Goal: Information Seeking & Learning: Learn about a topic

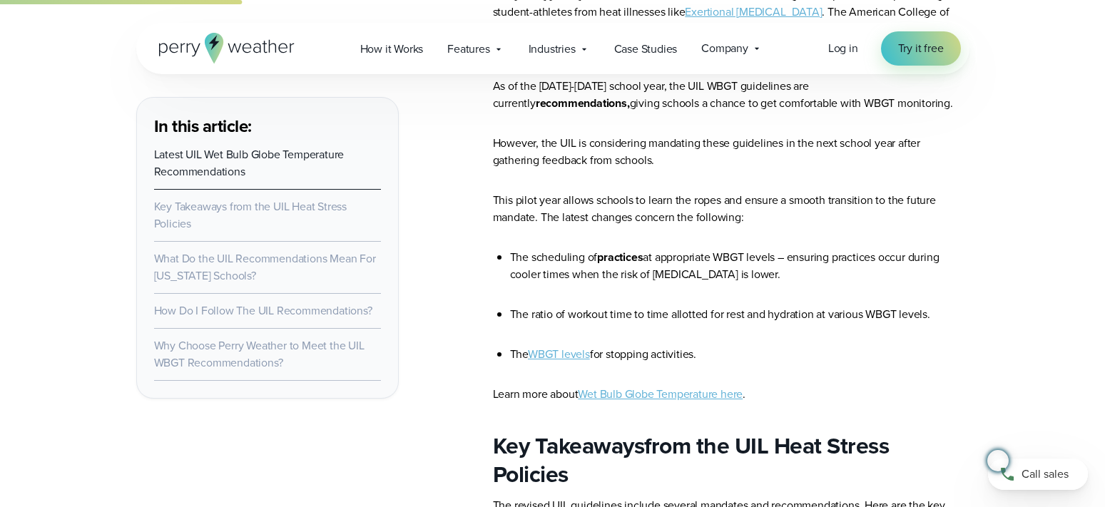
scroll to position [1141, 0]
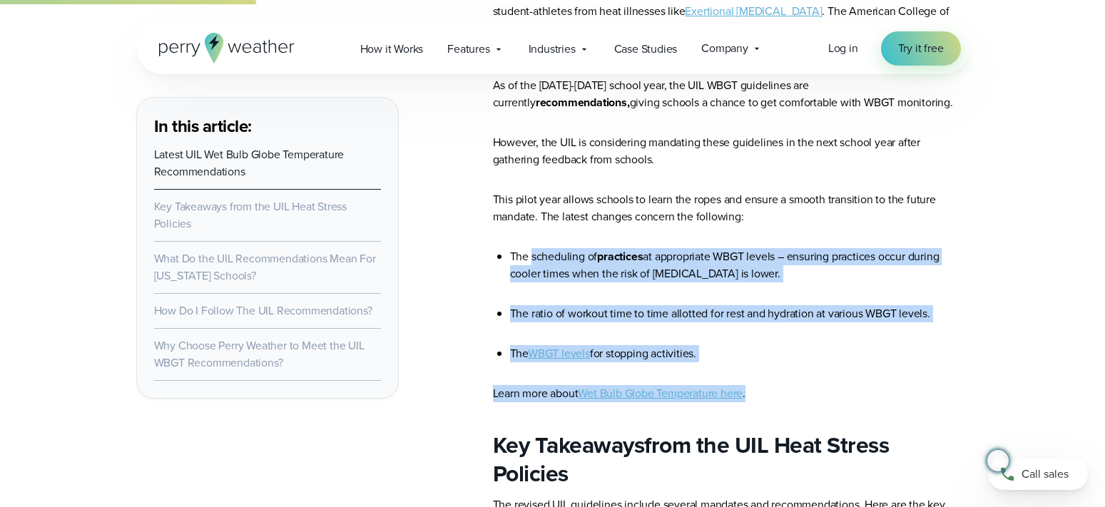
drag, startPoint x: 531, startPoint y: 255, endPoint x: 849, endPoint y: 372, distance: 338.9
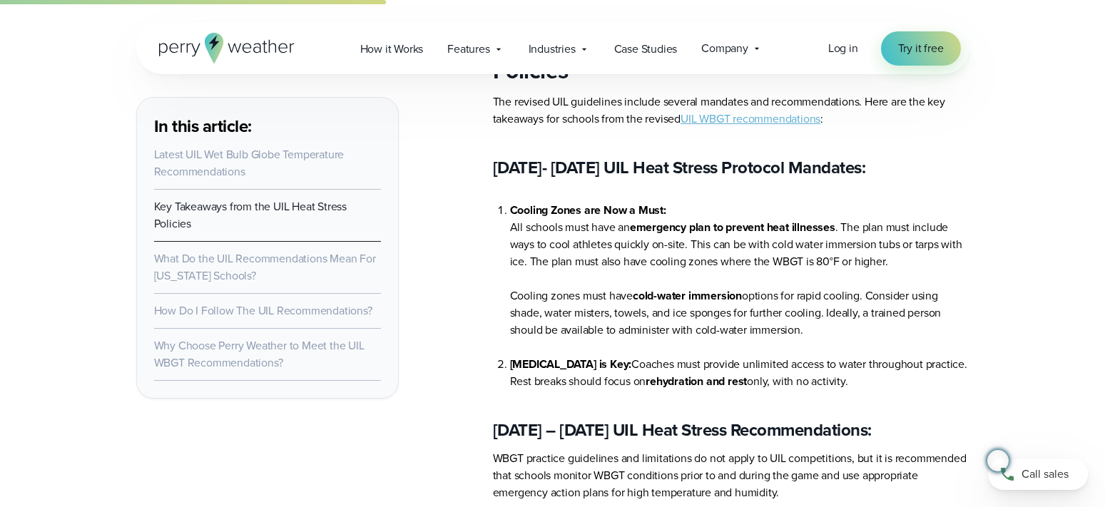
scroll to position [1569, 0]
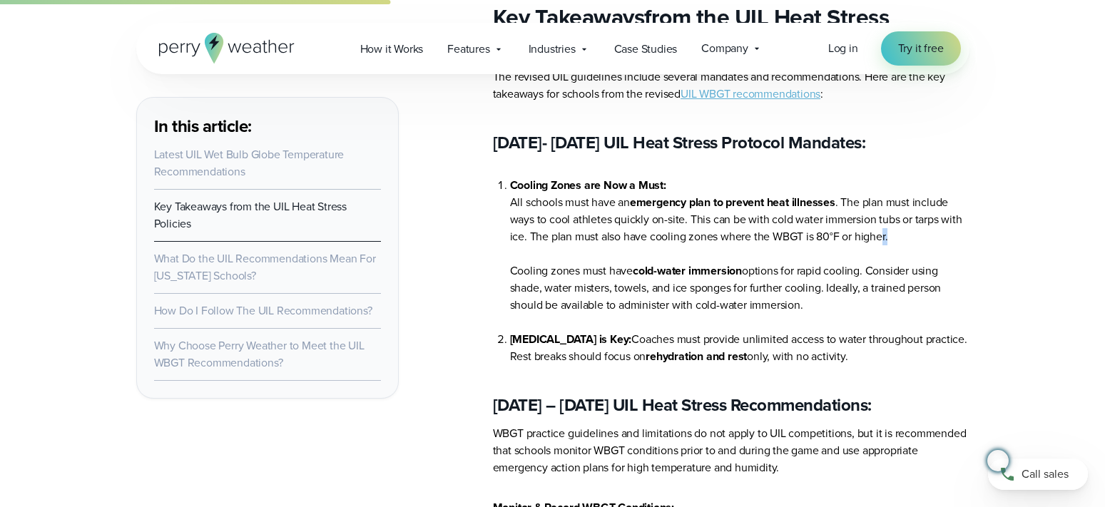
drag, startPoint x: 902, startPoint y: 235, endPoint x: 877, endPoint y: 235, distance: 25.7
drag, startPoint x: 877, startPoint y: 235, endPoint x: 665, endPoint y: 241, distance: 211.2
click at [665, 241] on li "All schools must have an emergency plan to prevent heat illnesses . The plan mu…" at bounding box center [739, 228] width 459 height 68
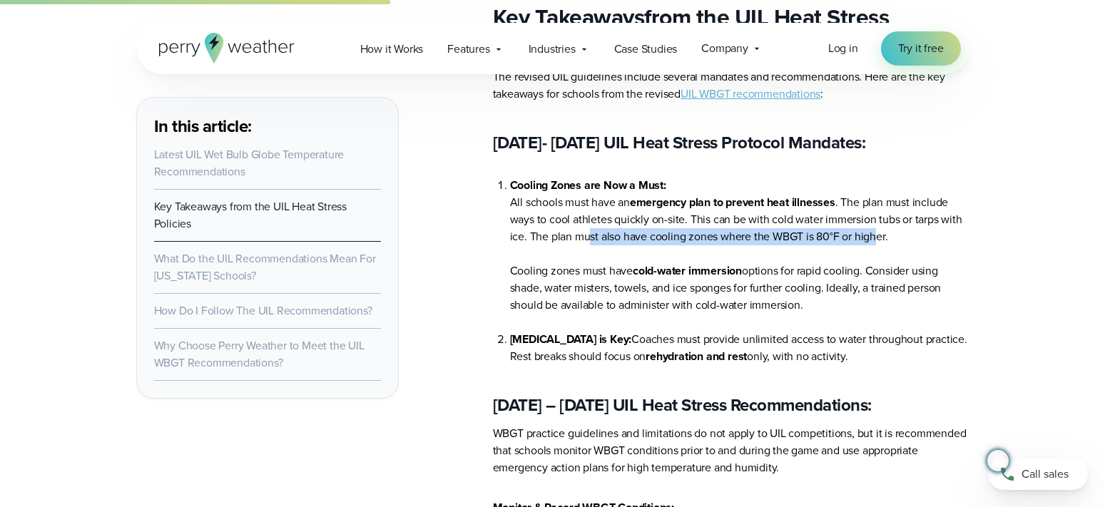
drag, startPoint x: 591, startPoint y: 240, endPoint x: 878, endPoint y: 245, distance: 287.5
click at [878, 245] on li "All schools must have an emergency plan to prevent heat illnesses . The plan mu…" at bounding box center [739, 228] width 459 height 68
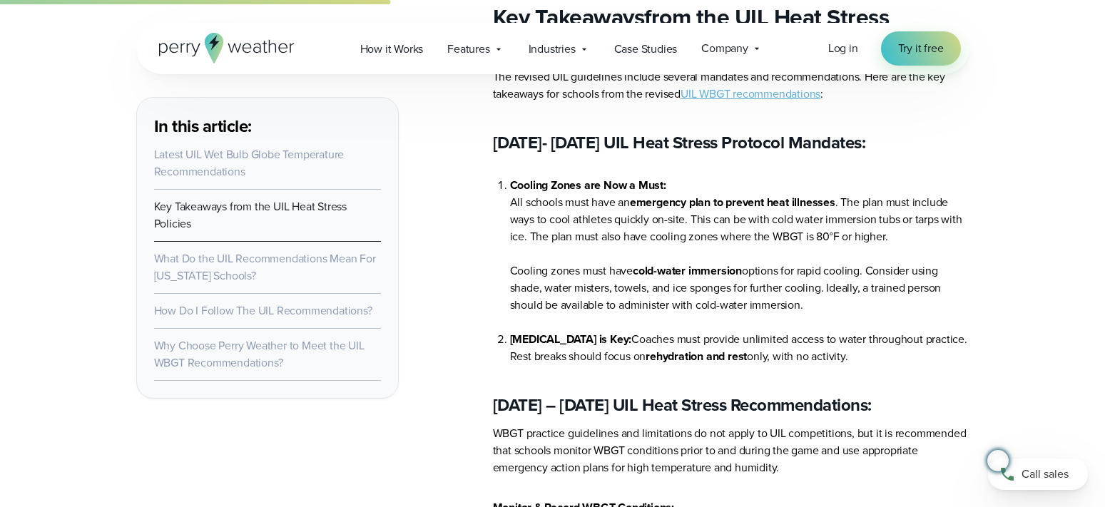
click at [800, 262] on li "All schools must have an emergency plan to prevent heat illnesses . The plan mu…" at bounding box center [739, 228] width 459 height 68
drag, startPoint x: 586, startPoint y: 272, endPoint x: 829, endPoint y: 305, distance: 245.4
click at [829, 305] on li "Cooling zones must have cold-water immersion options for rapid cooling. Conside…" at bounding box center [739, 296] width 459 height 68
click at [817, 312] on li "Cooling zones must have cold-water immersion options for rapid cooling. Conside…" at bounding box center [739, 296] width 459 height 68
click at [760, 316] on li "Cooling zones must have cold-water immersion options for rapid cooling. Conside…" at bounding box center [739, 296] width 459 height 68
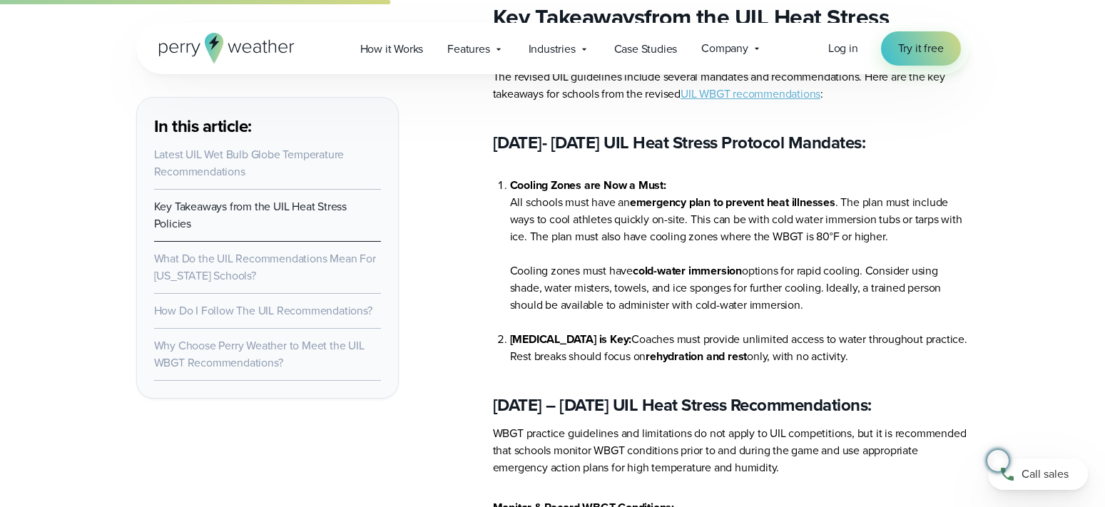
click at [607, 320] on li "Cooling zones must have cold-water immersion options for rapid cooling. Conside…" at bounding box center [739, 296] width 459 height 68
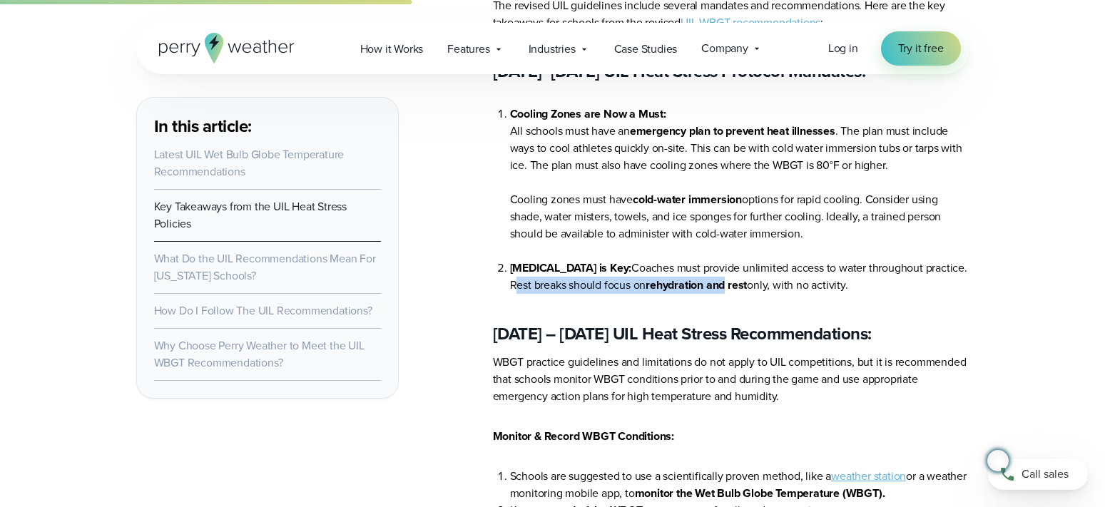
drag, startPoint x: 561, startPoint y: 291, endPoint x: 773, endPoint y: 295, distance: 212.6
click at [773, 294] on li "[MEDICAL_DATA] is Key: Coaches must provide unlimited access to water throughou…" at bounding box center [739, 277] width 459 height 34
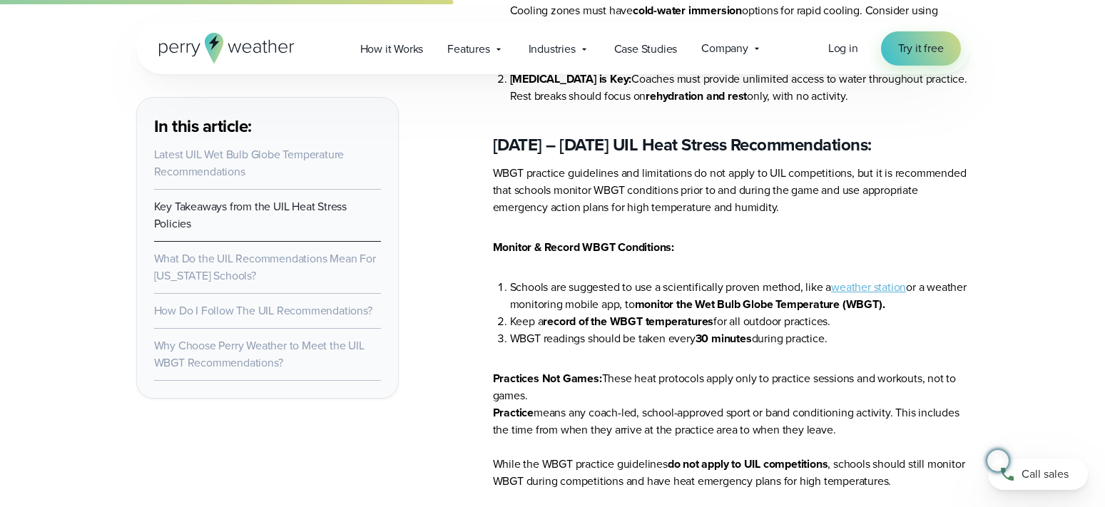
scroll to position [1854, 0]
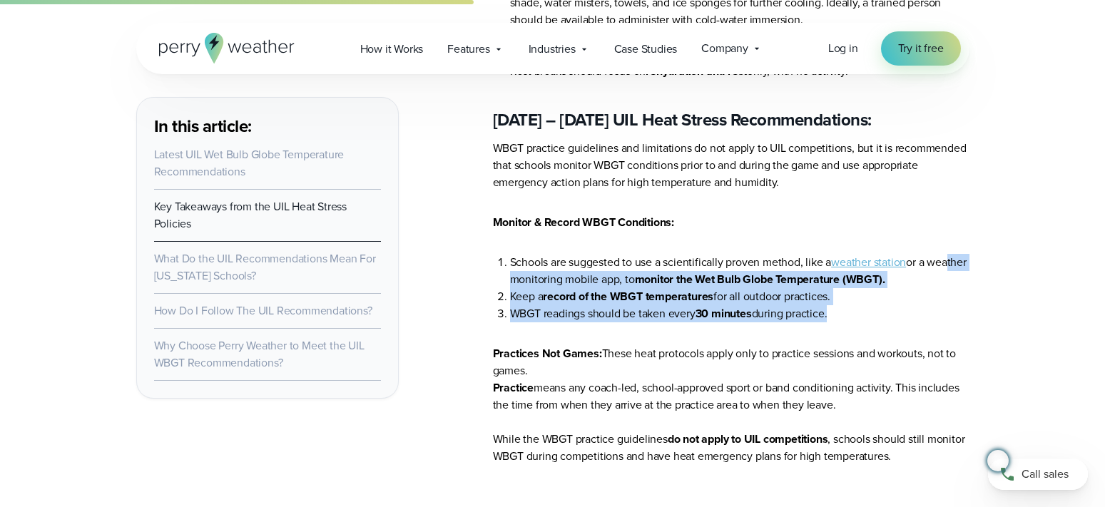
drag, startPoint x: 537, startPoint y: 287, endPoint x: 831, endPoint y: 322, distance: 295.8
click at [831, 322] on ol "Schools are suggested to use a scientifically proven method, like a weather sta…" at bounding box center [731, 288] width 476 height 68
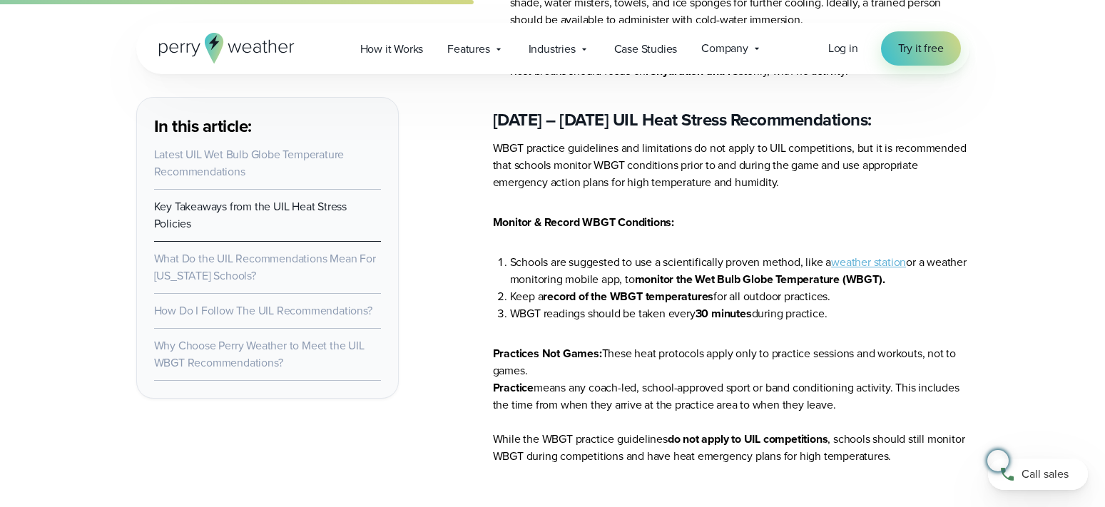
click at [847, 322] on li "WBGT readings should be taken every 30 minutes during practice." at bounding box center [739, 313] width 459 height 17
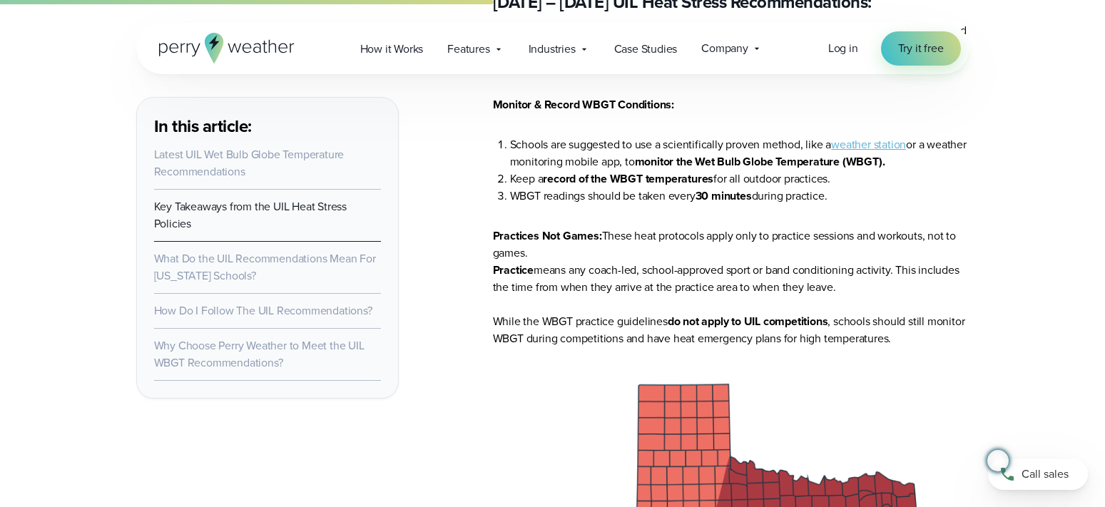
scroll to position [1997, 0]
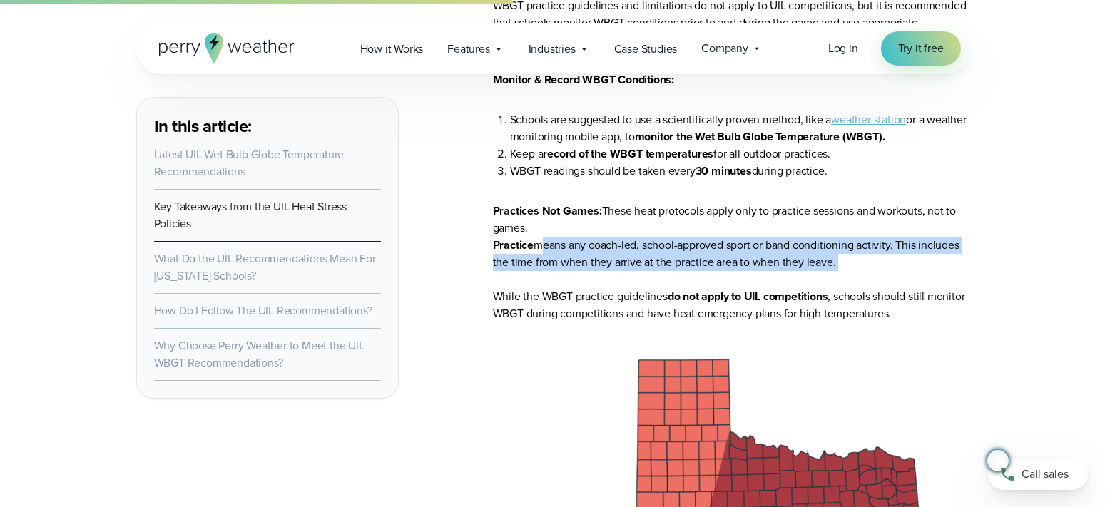
drag, startPoint x: 536, startPoint y: 257, endPoint x: 825, endPoint y: 282, distance: 290.6
click at [825, 282] on li "Practice means any coach-led, school-approved sport or band conditioning activi…" at bounding box center [731, 262] width 476 height 51
click at [744, 287] on li "Practice means any coach-led, school-approved sport or band conditioning activi…" at bounding box center [731, 262] width 476 height 51
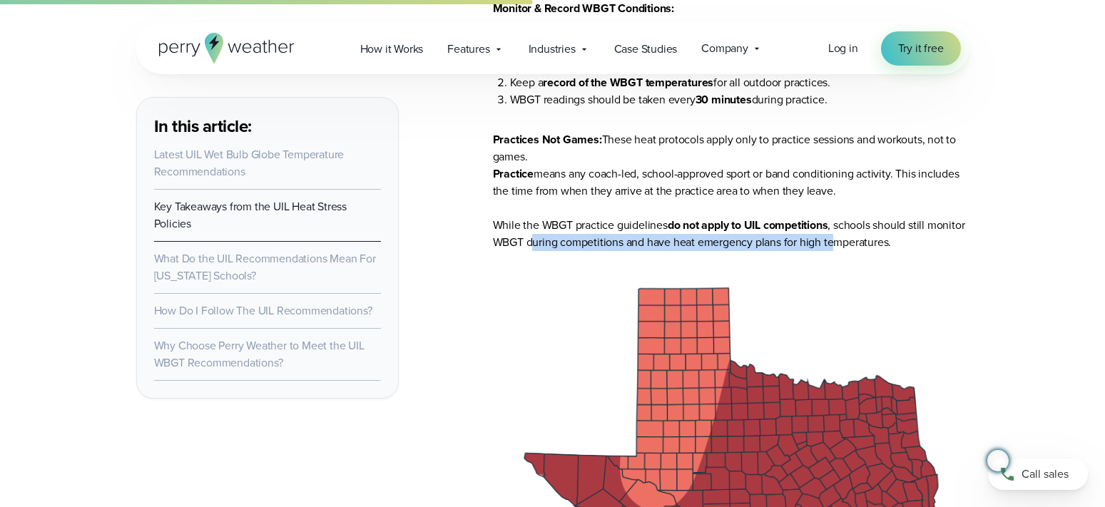
drag, startPoint x: 572, startPoint y: 256, endPoint x: 873, endPoint y: 257, distance: 301.0
click at [873, 251] on li "While the WBGT practice guidelines do not apply to UIL competitions , schools s…" at bounding box center [731, 234] width 476 height 34
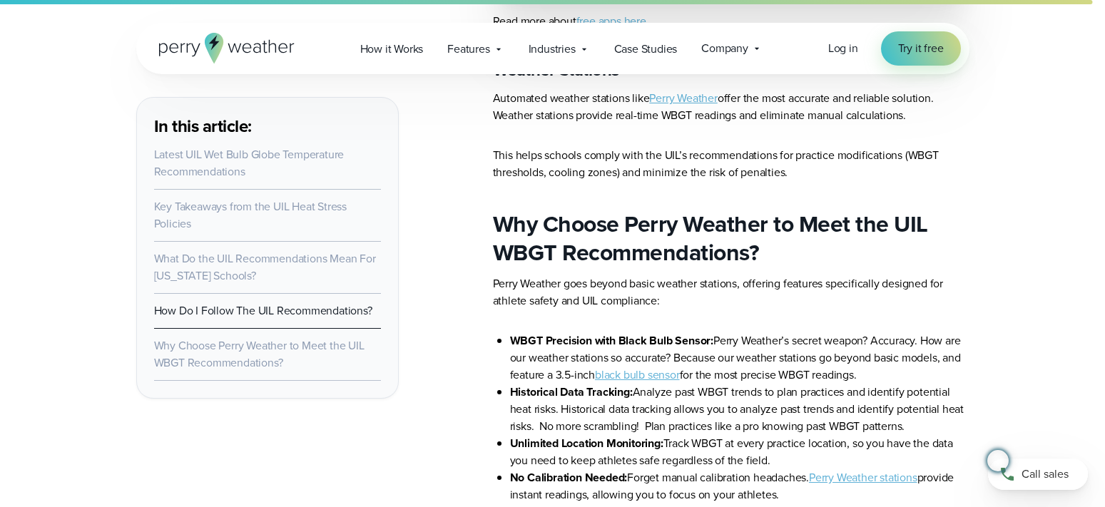
scroll to position [5706, 0]
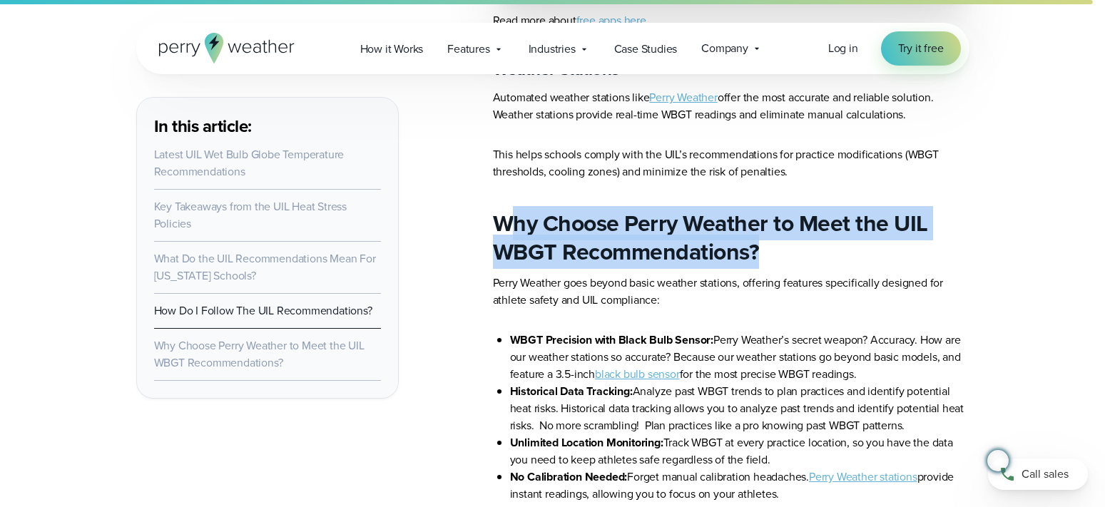
drag, startPoint x: 509, startPoint y: 223, endPoint x: 841, endPoint y: 260, distance: 334.5
click at [841, 260] on h2 "Why Choose Perry Weather to Meet the UIL WBGT Recommendations?" at bounding box center [731, 237] width 476 height 57
click at [839, 261] on h2 "Why Choose Perry Weather to Meet the UIL WBGT Recommendations?" at bounding box center [731, 237] width 476 height 57
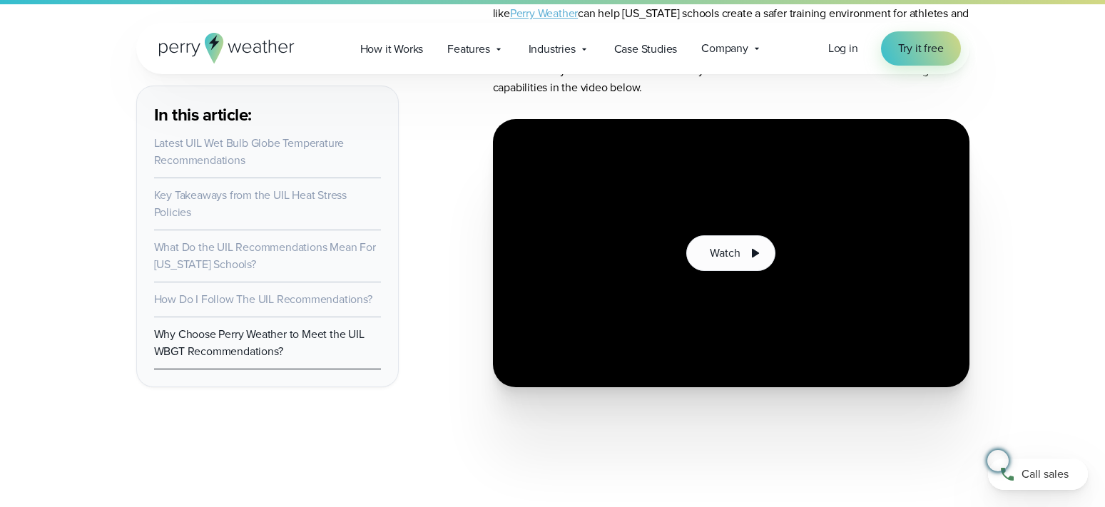
scroll to position [6419, 0]
